Goal: Task Accomplishment & Management: Use online tool/utility

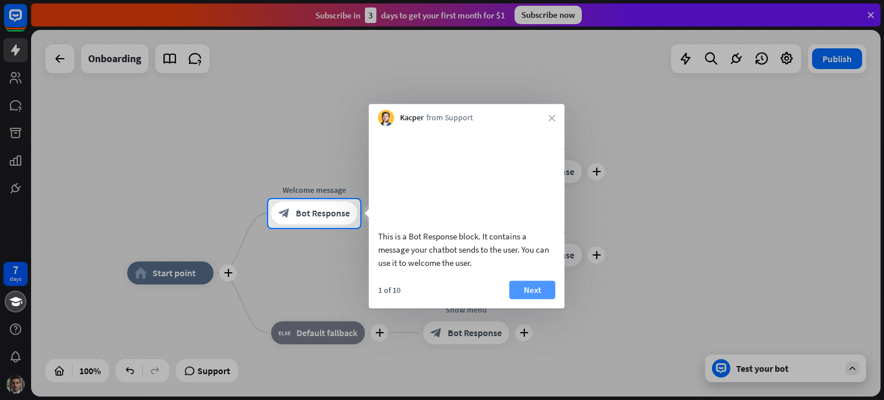
click at [534, 299] on button "Next" at bounding box center [532, 289] width 46 height 18
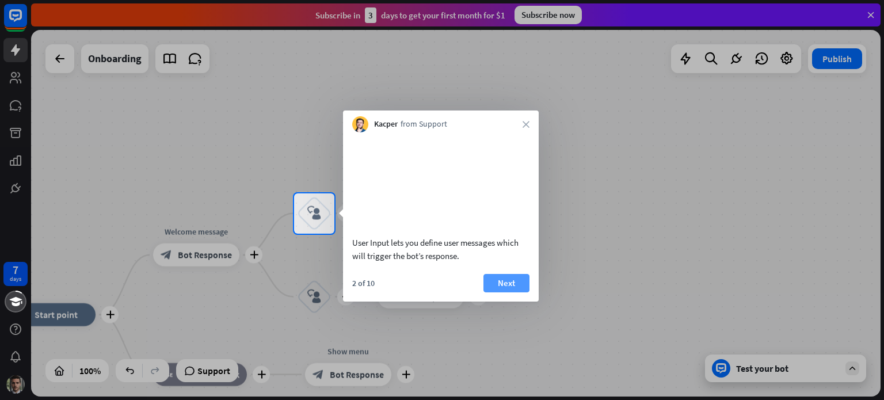
click at [505, 292] on button "Next" at bounding box center [507, 283] width 46 height 18
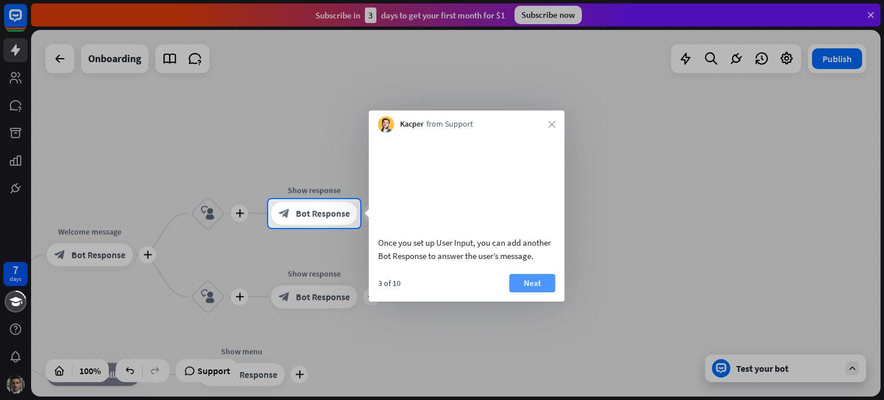
click at [546, 292] on button "Next" at bounding box center [532, 283] width 46 height 18
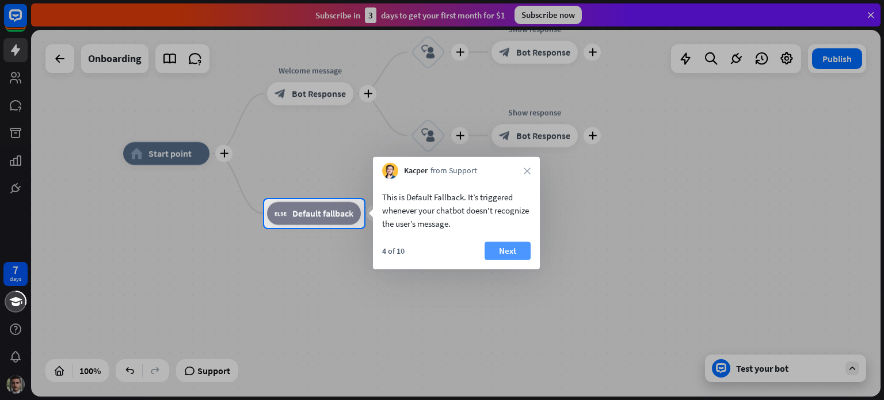
click at [498, 255] on button "Next" at bounding box center [508, 251] width 46 height 18
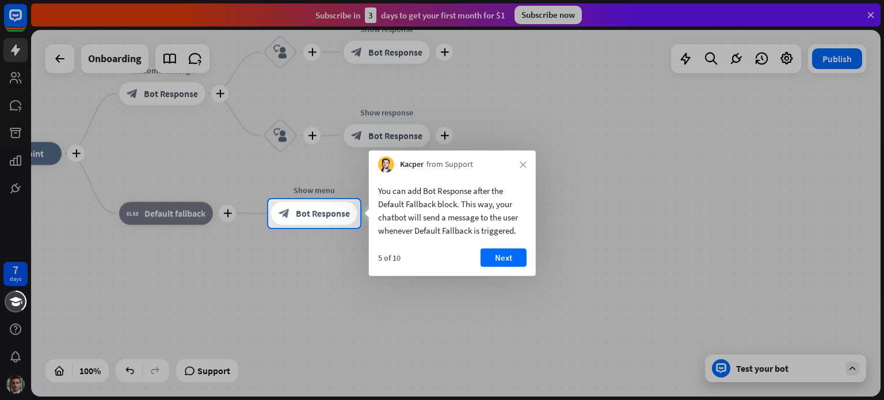
click at [494, 255] on button "Next" at bounding box center [504, 258] width 46 height 18
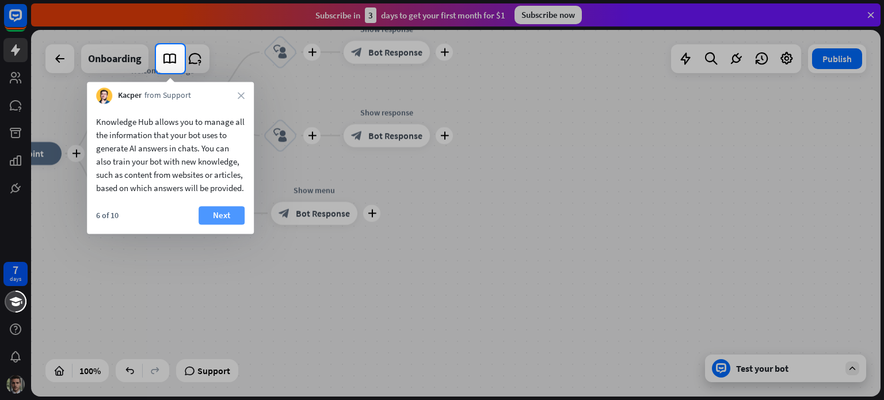
click at [233, 225] on button "Next" at bounding box center [222, 215] width 46 height 18
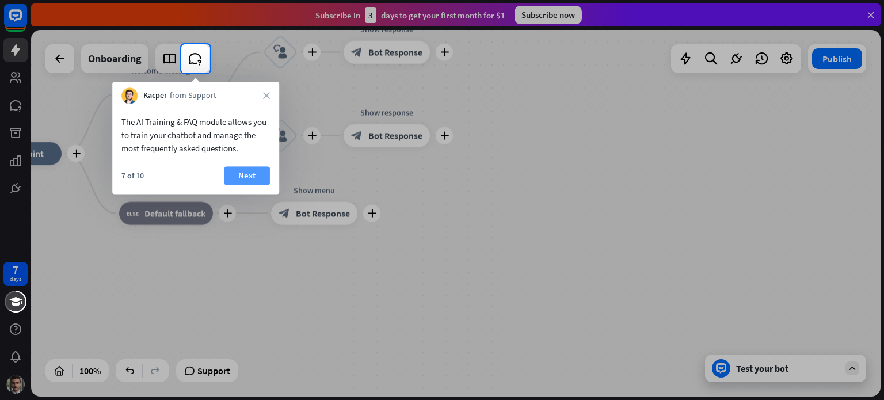
click at [250, 179] on button "Next" at bounding box center [247, 175] width 46 height 18
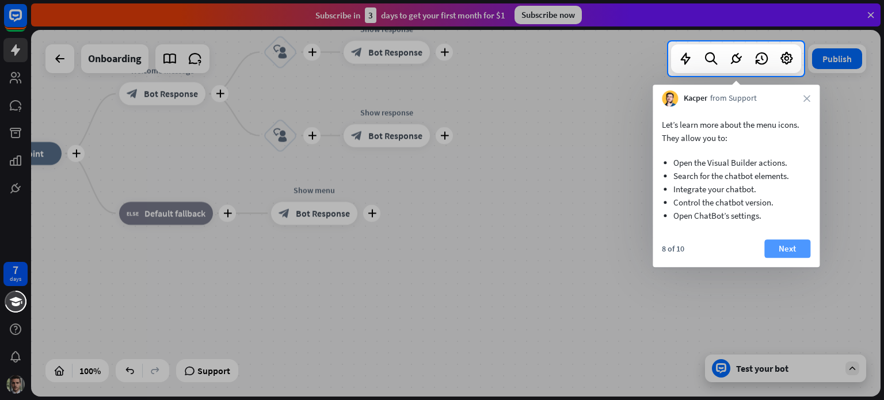
click at [794, 252] on button "Next" at bounding box center [787, 248] width 46 height 18
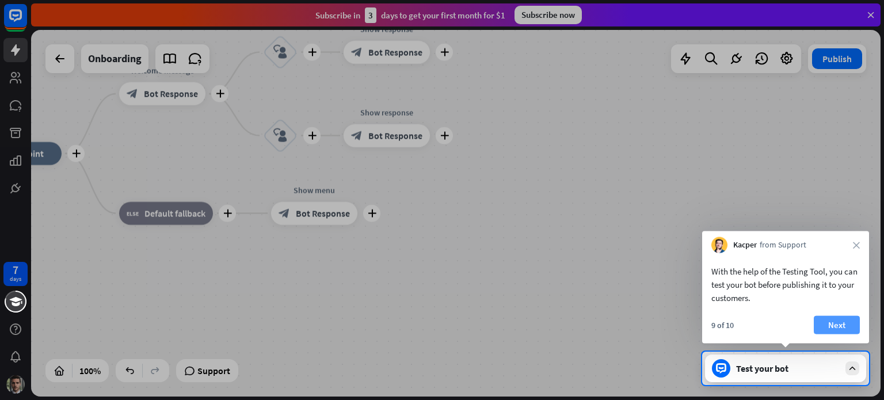
click at [838, 325] on button "Next" at bounding box center [837, 325] width 46 height 18
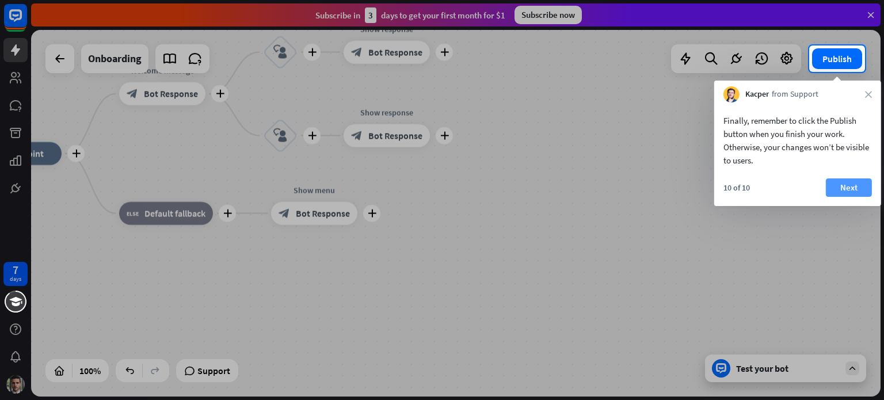
click at [843, 191] on button "Next" at bounding box center [849, 187] width 46 height 18
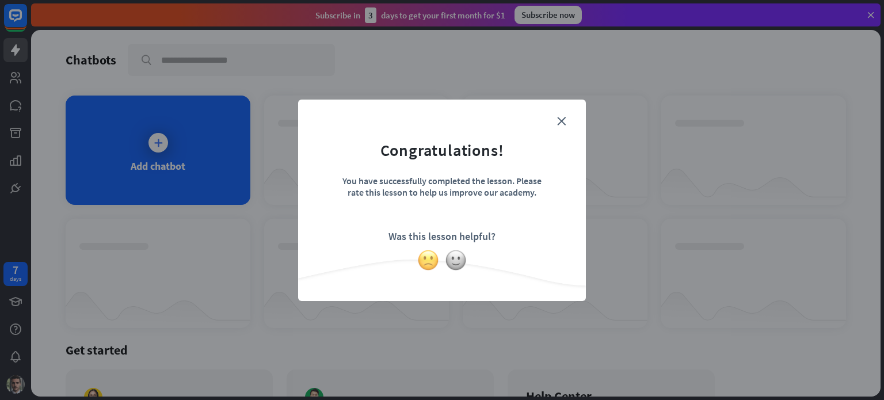
click at [430, 264] on img at bounding box center [428, 260] width 22 height 22
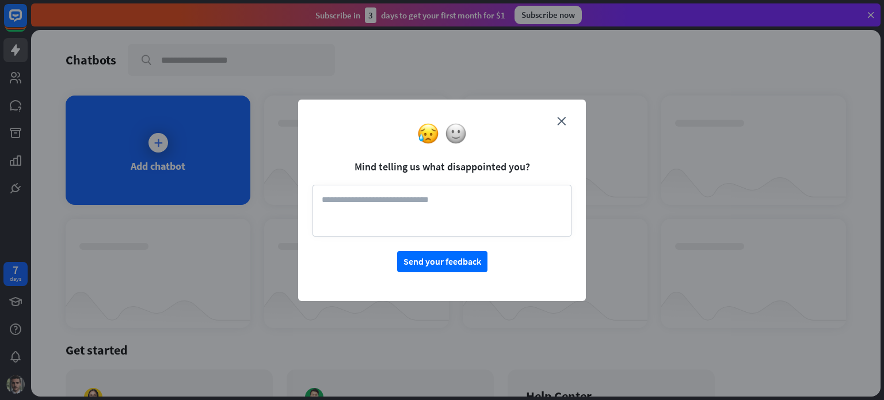
click at [564, 115] on form "Mind telling us what disappointed you? Send your feedback" at bounding box center [442, 193] width 259 height 158
click at [562, 119] on icon "close" at bounding box center [561, 121] width 9 height 9
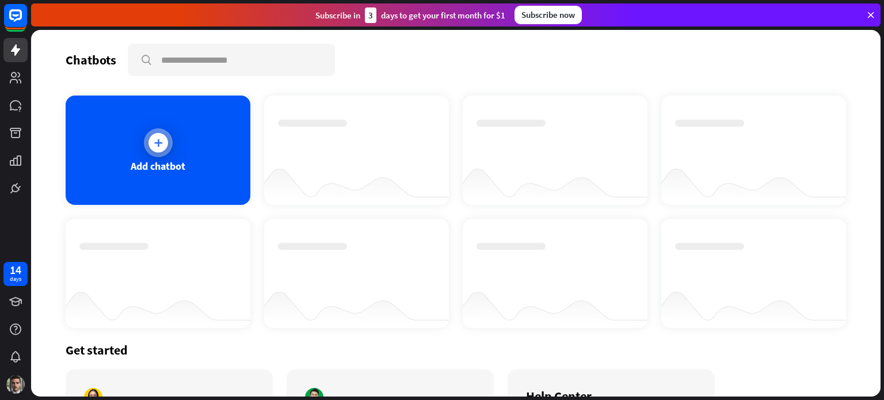
click at [168, 159] on div "Add chatbot" at bounding box center [158, 165] width 55 height 13
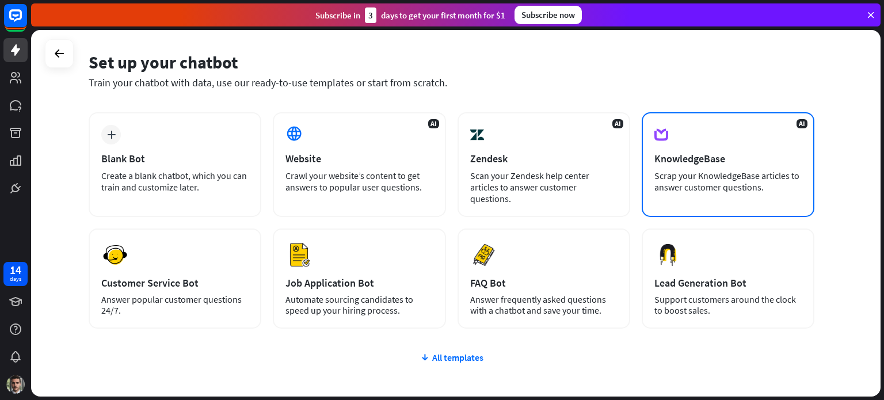
scroll to position [97, 0]
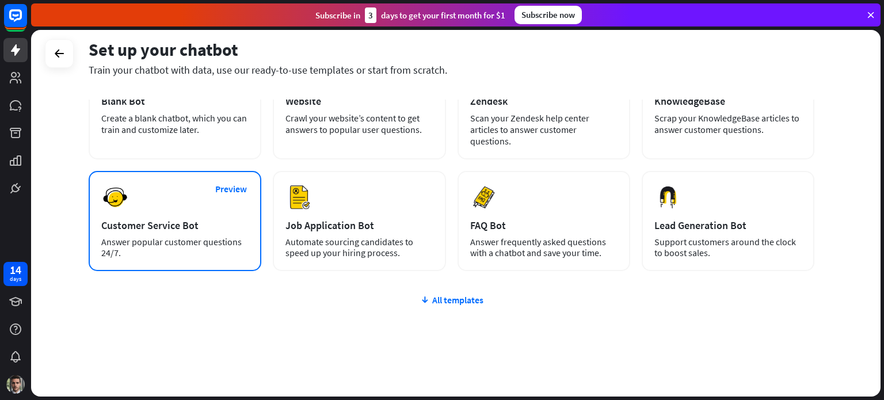
click at [168, 200] on div "Preview Customer Service Bot Answer popular customer questions 24/7." at bounding box center [175, 221] width 173 height 100
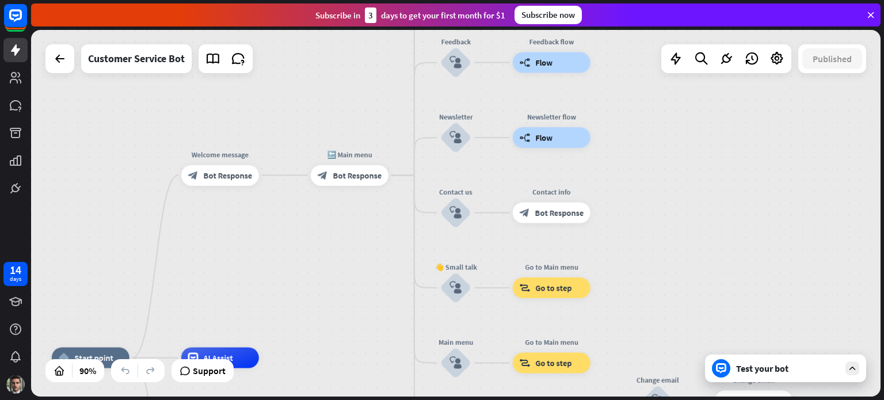
drag, startPoint x: 509, startPoint y: 160, endPoint x: 326, endPoint y: 306, distance: 233.9
click at [326, 306] on div "home_2 Start point Welcome message block_bot_response Bot Response 🔙 Main menu …" at bounding box center [456, 213] width 850 height 367
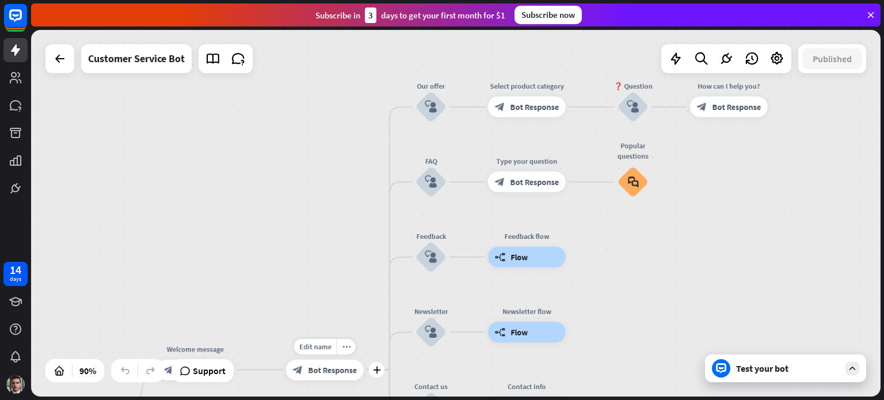
drag, startPoint x: 374, startPoint y: 260, endPoint x: 332, endPoint y: 309, distance: 64.5
click at [362, 380] on div "Edit name more_horiz plus 🔙 Main menu block_bot_response Bot Response" at bounding box center [325, 369] width 78 height 21
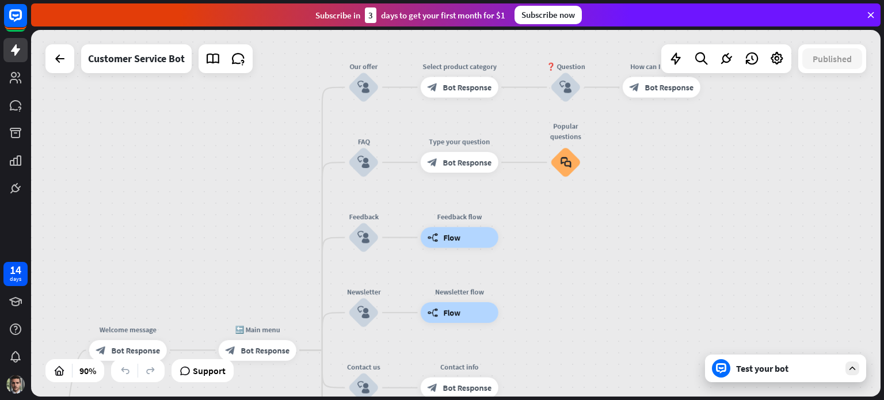
drag, startPoint x: 285, startPoint y: 202, endPoint x: 250, endPoint y: 192, distance: 36.5
click at [250, 192] on div "home_2 Start point Welcome message block_bot_response Bot Response 🔙 Main menu …" at bounding box center [456, 213] width 850 height 367
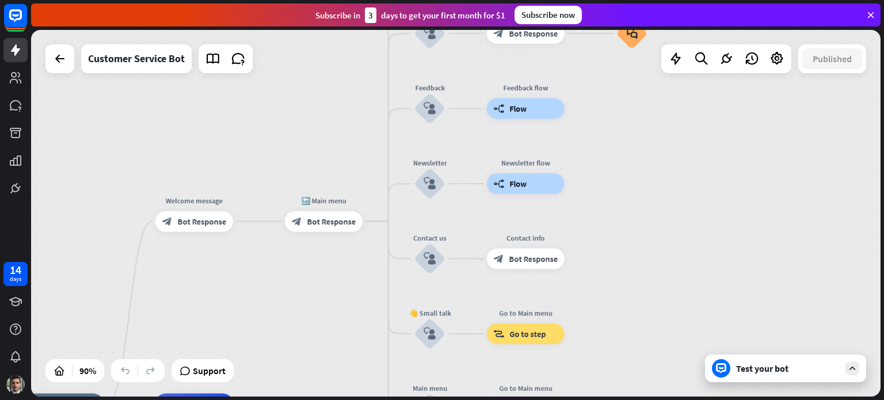
drag, startPoint x: 200, startPoint y: 268, endPoint x: 287, endPoint y: 144, distance: 150.9
click at [292, 121] on div "home_2 Start point Welcome message block_bot_response Bot Response 🔙 Main menu …" at bounding box center [456, 213] width 850 height 367
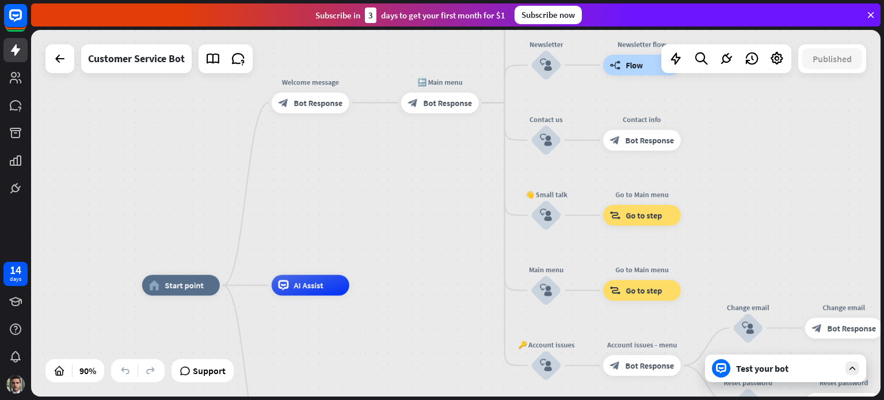
drag, startPoint x: 309, startPoint y: 248, endPoint x: 389, endPoint y: 132, distance: 141.5
click at [389, 132] on div "home_2 Start point Welcome message block_bot_response Bot Response Edit name mo…" at bounding box center [456, 213] width 850 height 367
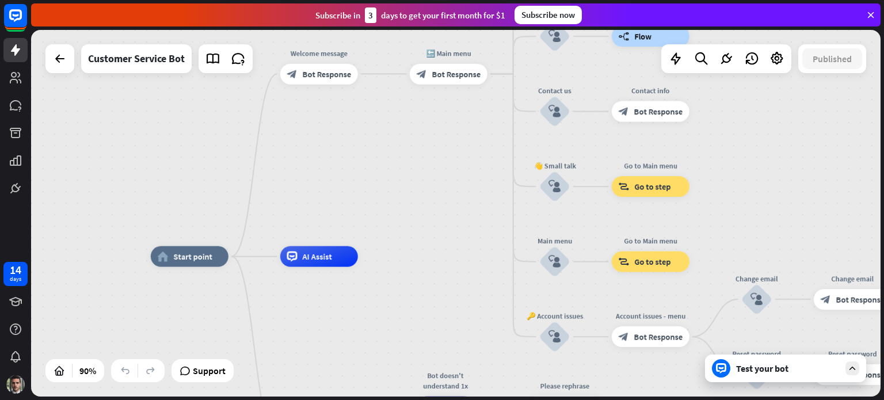
drag, startPoint x: 387, startPoint y: 273, endPoint x: 355, endPoint y: 108, distance: 168.3
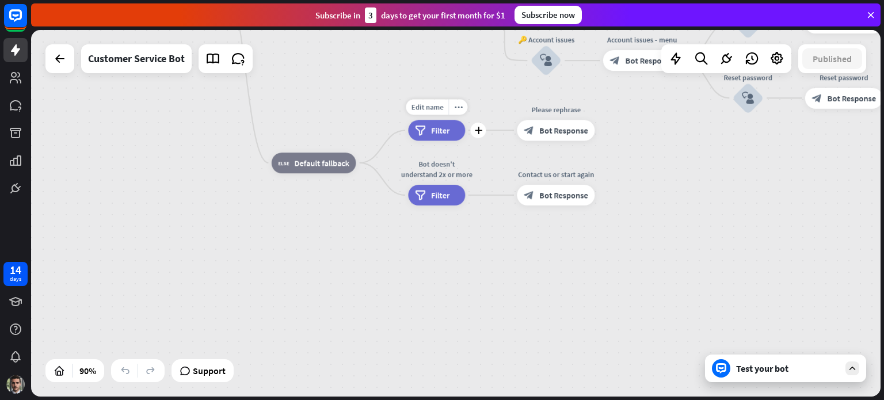
drag, startPoint x: 437, startPoint y: 237, endPoint x: 451, endPoint y: 155, distance: 82.9
click at [451, 141] on div "Edit name more_horiz plus Bot doesn't understand 1x filter Filter" at bounding box center [436, 130] width 57 height 21
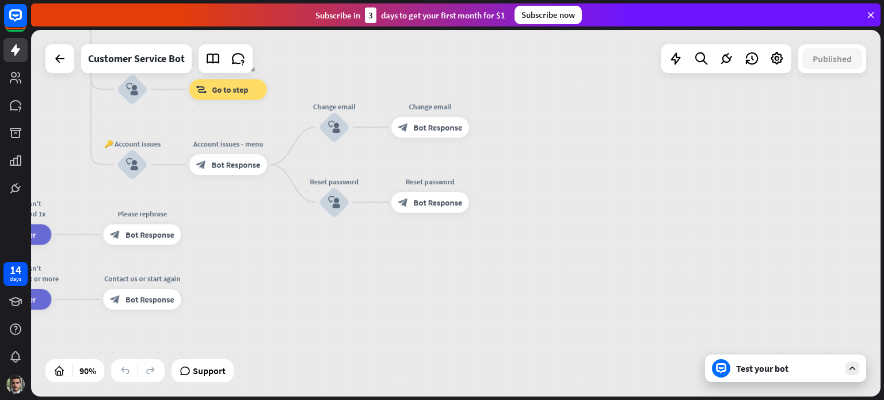
drag, startPoint x: 721, startPoint y: 179, endPoint x: 309, endPoint y: 284, distance: 425.4
click at [309, 284] on div "home_2 Start point Welcome message block_bot_response Bot Response 🔙 Main menu …" at bounding box center [110, 250] width 764 height 330
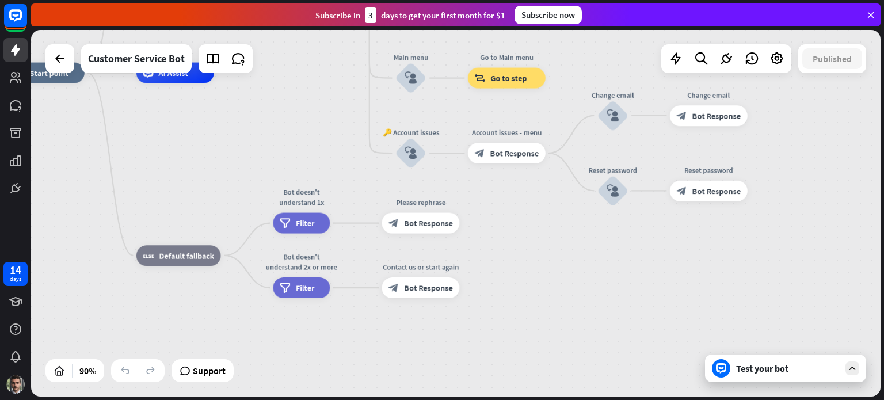
drag, startPoint x: 705, startPoint y: 239, endPoint x: 836, endPoint y: 233, distance: 131.4
click at [771, 232] on div "home_2 Start point Welcome message block_bot_response Bot Response 🔙 Main menu …" at bounding box center [389, 238] width 764 height 330
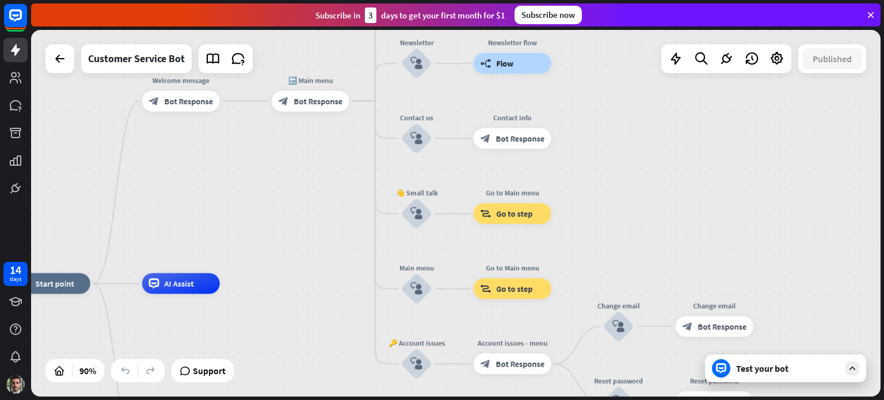
drag, startPoint x: 452, startPoint y: 158, endPoint x: 270, endPoint y: 398, distance: 301.5
click at [268, 400] on div "home_2 Start point Welcome message block_bot_response Bot Response 🔙 Main menu …" at bounding box center [457, 215] width 853 height 370
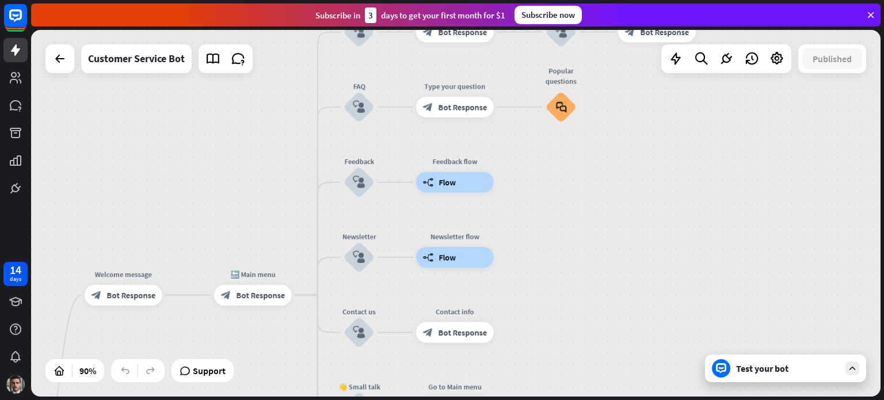
drag, startPoint x: 273, startPoint y: 251, endPoint x: 245, endPoint y: 377, distance: 129.2
click at [231, 400] on html "14 days close Product Help First steps Get started with ChatBot Help Center Fol…" at bounding box center [442, 200] width 884 height 400
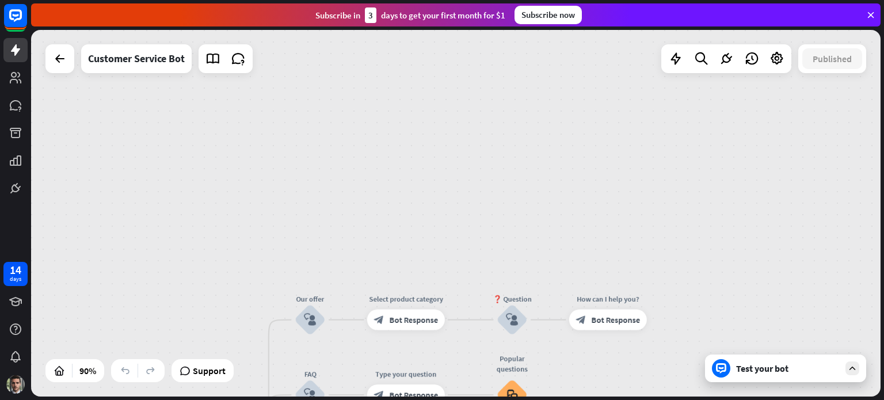
drag, startPoint x: 351, startPoint y: 140, endPoint x: 313, endPoint y: 427, distance: 289.7
click at [313, 400] on html "14 days close Product Help First steps Get started with ChatBot Help Center Fol…" at bounding box center [442, 200] width 884 height 400
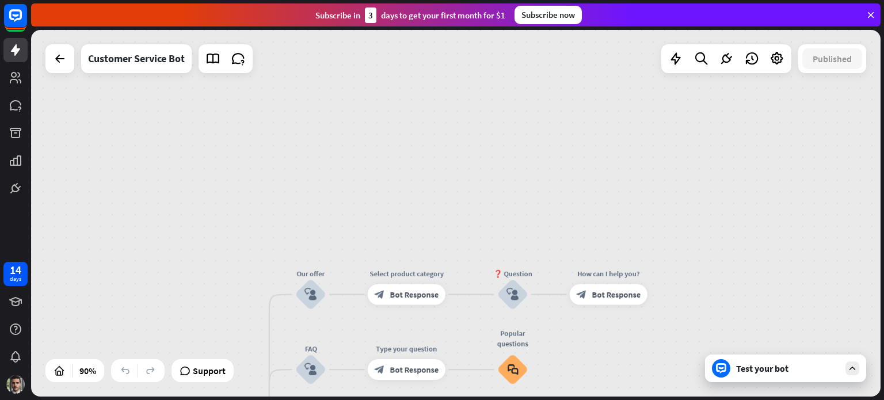
drag, startPoint x: 282, startPoint y: 264, endPoint x: 379, endPoint y: 62, distance: 224.8
click at [378, 63] on div "home_2 Start point Welcome message block_bot_response Bot Response 🔙 Main menu …" at bounding box center [456, 213] width 850 height 367
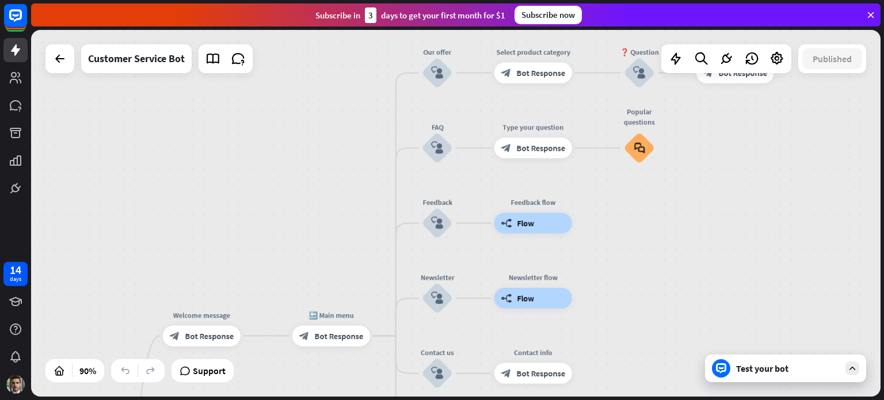
drag, startPoint x: 155, startPoint y: 250, endPoint x: 293, endPoint y: 66, distance: 229.9
click at [280, 91] on div "home_2 Start point Welcome message block_bot_response Bot Response 🔙 Main menu …" at bounding box center [456, 213] width 850 height 367
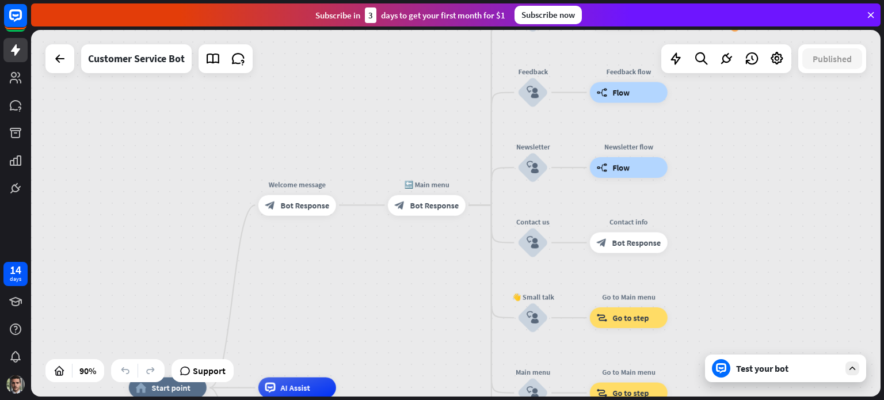
drag, startPoint x: 166, startPoint y: 276, endPoint x: 262, endPoint y: 112, distance: 190.4
click at [256, 119] on div "home_2 Start point Welcome message block_bot_response Bot Response 🔙 Main menu …" at bounding box center [456, 213] width 850 height 367
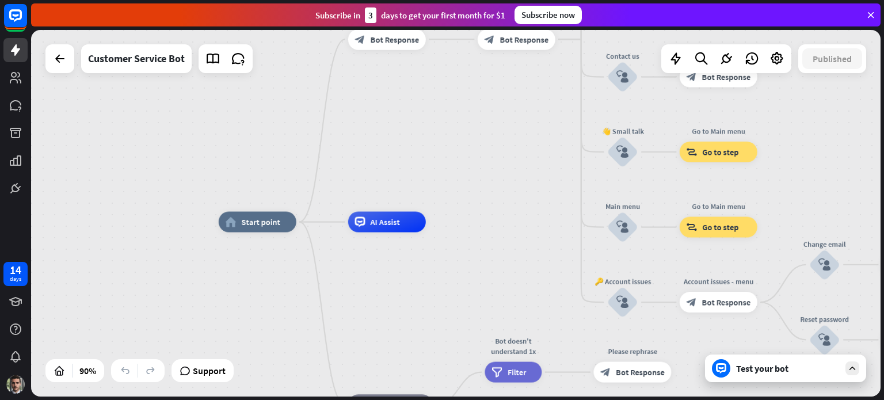
drag, startPoint x: 246, startPoint y: 287, endPoint x: 247, endPoint y: 207, distance: 80.0
click at [247, 222] on div "home_2 Start point Welcome message block_bot_response Bot Response 🔙 Main menu …" at bounding box center [601, 387] width 764 height 330
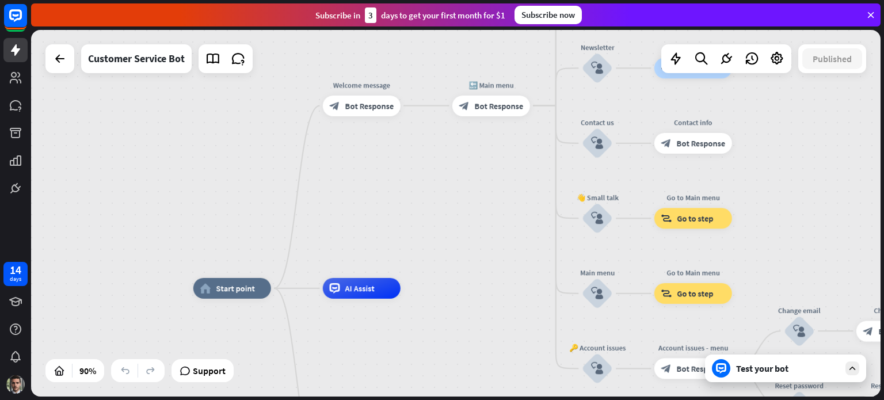
drag, startPoint x: 479, startPoint y: 191, endPoint x: 447, endPoint y: 227, distance: 48.5
click at [447, 227] on div "home_2 Start point Welcome message block_bot_response Bot Response 🔙 Main menu …" at bounding box center [456, 213] width 850 height 367
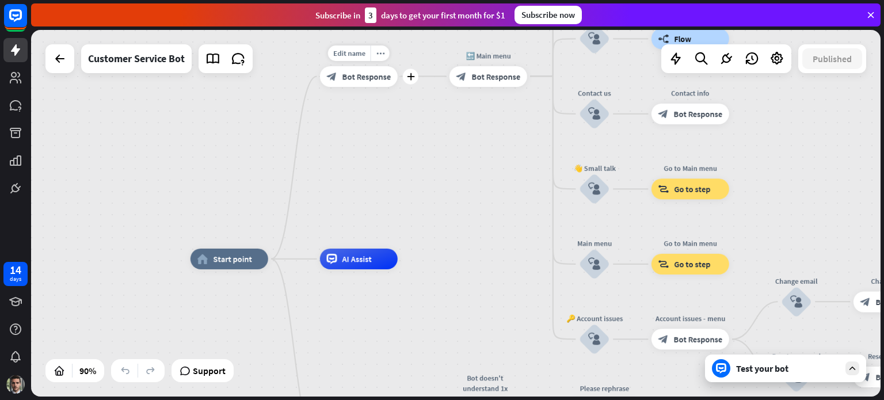
click at [355, 75] on span "Bot Response" at bounding box center [366, 76] width 49 height 10
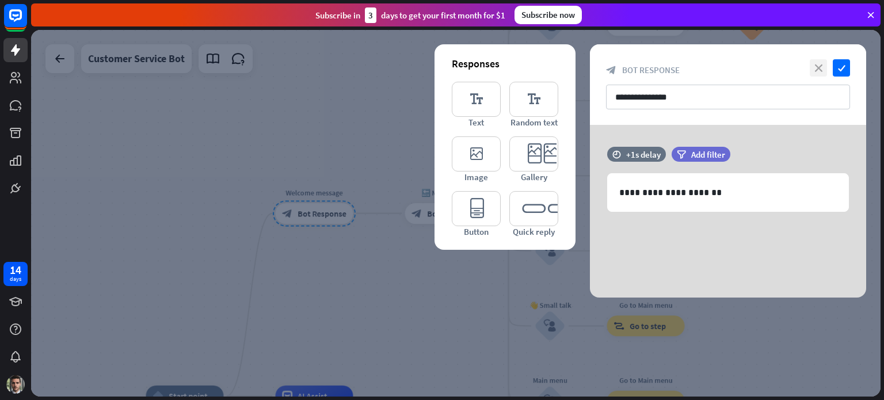
click at [817, 64] on icon "close" at bounding box center [818, 67] width 17 height 17
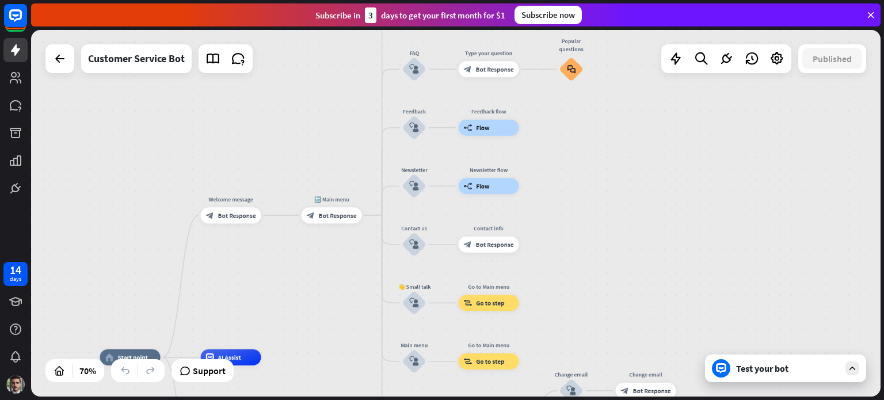
drag, startPoint x: 812, startPoint y: 192, endPoint x: 664, endPoint y: 204, distance: 147.9
click at [664, 204] on div "home_2 Start point Welcome message block_bot_response Bot Response 🔙 Main menu …" at bounding box center [456, 213] width 850 height 367
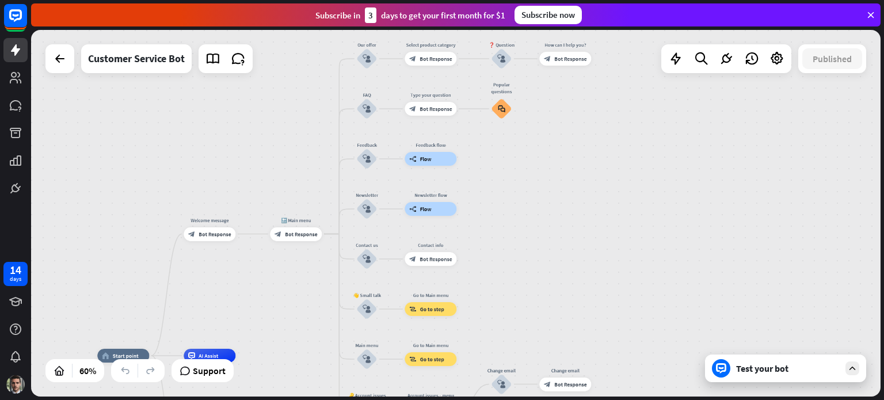
drag, startPoint x: 748, startPoint y: 143, endPoint x: 657, endPoint y: 174, distance: 95.6
click at [656, 176] on div "home_2 Start point Welcome message block_bot_response Bot Response 🔙 Main menu …" at bounding box center [456, 213] width 850 height 367
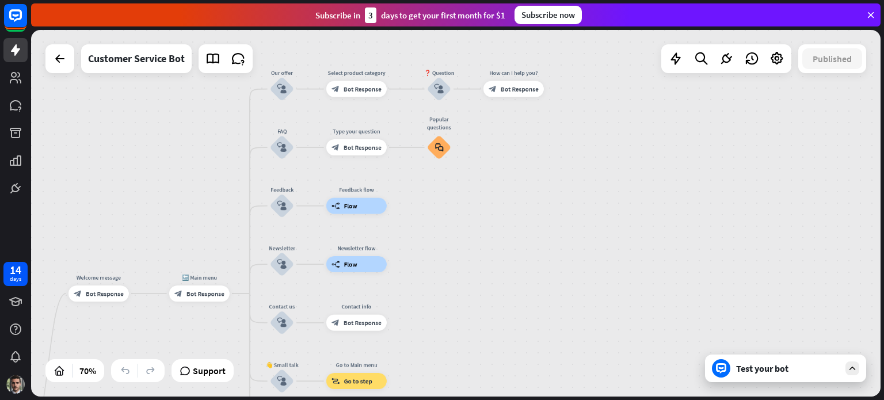
drag, startPoint x: 537, startPoint y: 147, endPoint x: 537, endPoint y: 192, distance: 44.9
click at [537, 192] on div "home_2 Start point Welcome message block_bot_response Bot Response 🔙 Main menu …" at bounding box center [456, 213] width 850 height 367
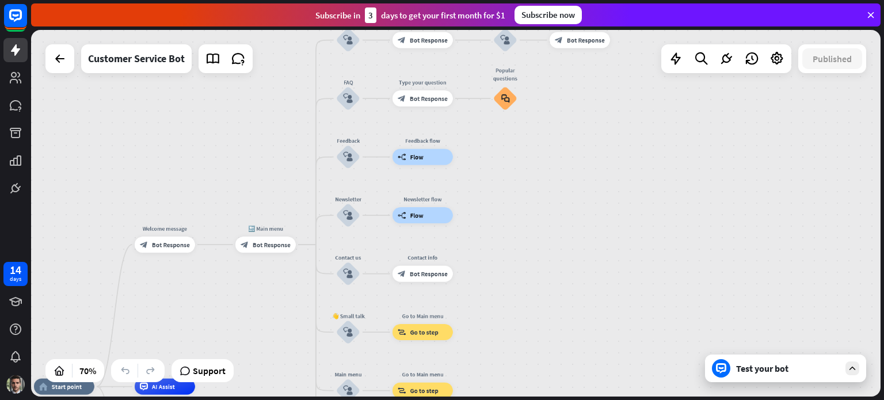
drag, startPoint x: 547, startPoint y: 198, endPoint x: 693, endPoint y: 86, distance: 183.5
click at [693, 86] on div "home_2 Start point Welcome message block_bot_response Bot Response 🔙 Main menu …" at bounding box center [456, 213] width 850 height 367
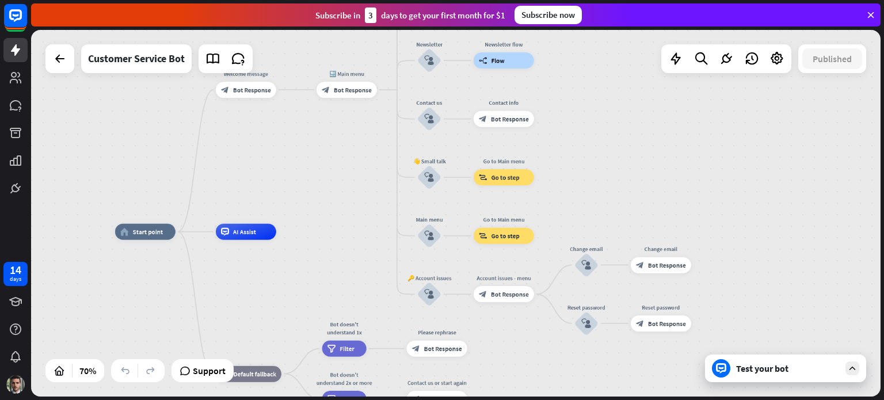
drag, startPoint x: 714, startPoint y: 201, endPoint x: 731, endPoint y: 100, distance: 103.2
click at [731, 100] on div "home_2 Start point Welcome message block_bot_response Bot Response 🔙 Main menu …" at bounding box center [456, 213] width 850 height 367
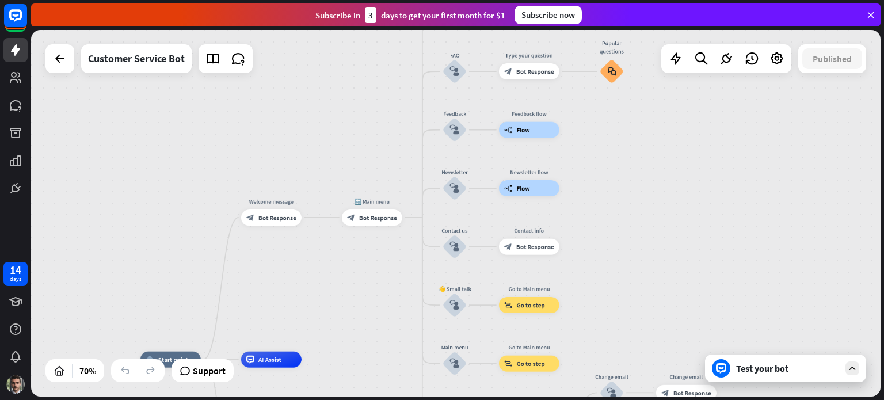
drag, startPoint x: 328, startPoint y: 169, endPoint x: 355, endPoint y: 296, distance: 130.5
click at [355, 296] on div "home_2 Start point Welcome message block_bot_response Bot Response 🔙 Main menu …" at bounding box center [456, 213] width 850 height 367
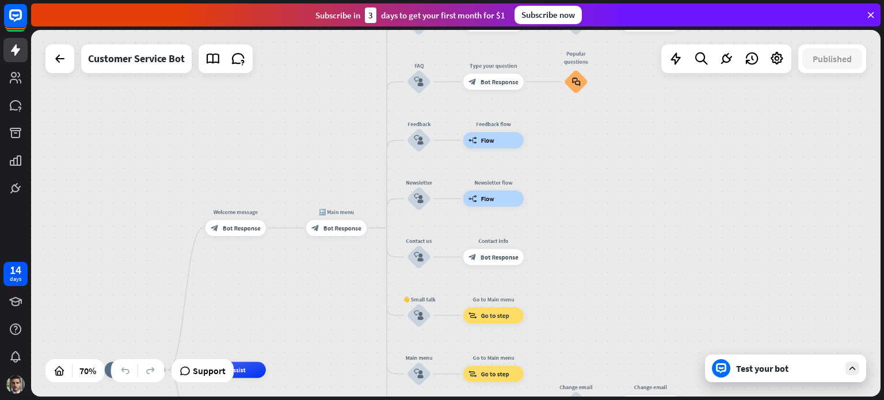
drag, startPoint x: 762, startPoint y: 249, endPoint x: 656, endPoint y: 294, distance: 115.0
click at [656, 294] on div "home_2 Start point Welcome message block_bot_response Bot Response 🔙 Main menu …" at bounding box center [456, 213] width 850 height 367
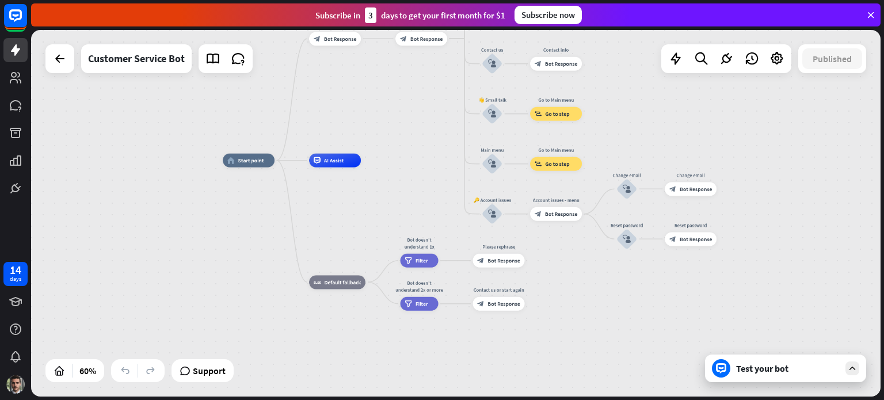
drag, startPoint x: 604, startPoint y: 300, endPoint x: 760, endPoint y: 108, distance: 247.7
click at [759, 108] on div "home_2 Start point Welcome message block_bot_response Bot Response 🔙 Main menu …" at bounding box center [456, 213] width 850 height 367
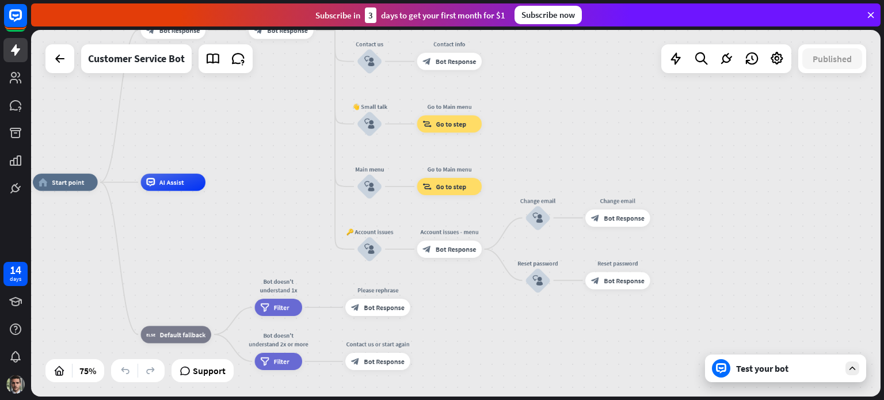
drag, startPoint x: 768, startPoint y: 125, endPoint x: 716, endPoint y: 138, distance: 53.2
click at [716, 138] on div "home_2 Start point Welcome message block_bot_response Bot Response 🔙 Main menu …" at bounding box center [456, 213] width 850 height 367
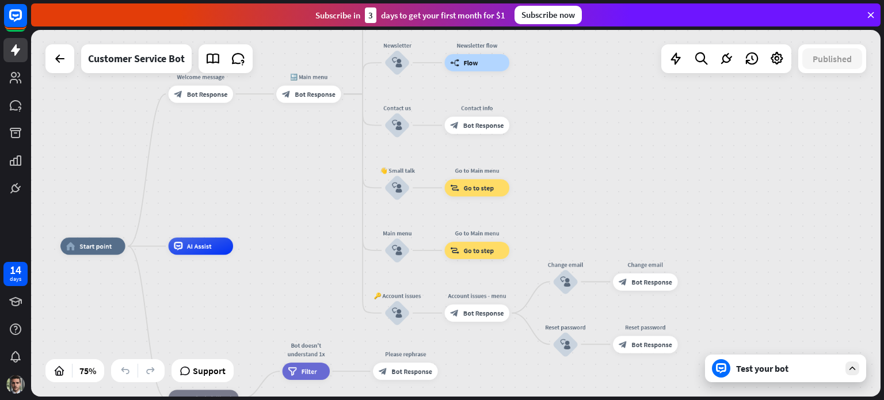
drag, startPoint x: 293, startPoint y: 99, endPoint x: 351, endPoint y: 212, distance: 126.7
click at [351, 212] on div "home_2 Start point Welcome message block_bot_response Bot Response 🔙 Main menu …" at bounding box center [456, 213] width 850 height 367
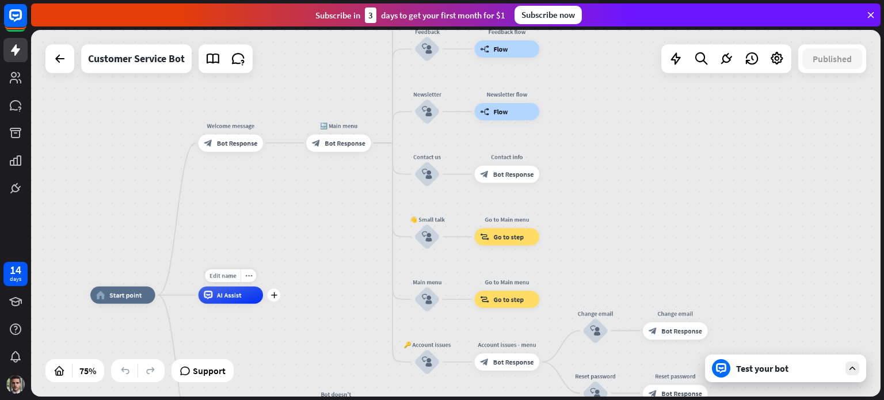
click at [228, 299] on span "AI Assist" at bounding box center [229, 295] width 25 height 9
click at [210, 57] on icon at bounding box center [213, 58] width 15 height 15
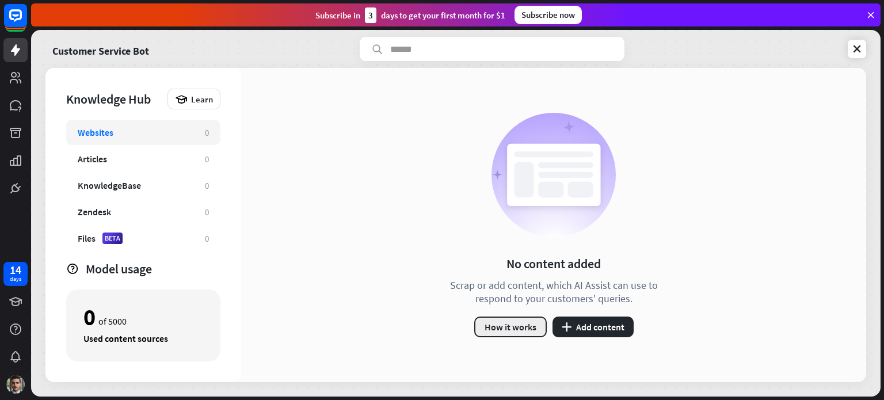
click at [518, 326] on button "How it works" at bounding box center [510, 327] width 73 height 21
